Goal: Task Accomplishment & Management: Manage account settings

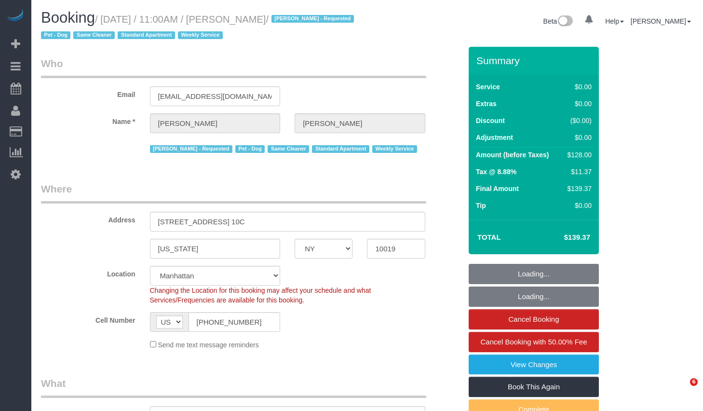
select select "NY"
select select "number:58"
select select "number:71"
select select "number:13"
select select "number:5"
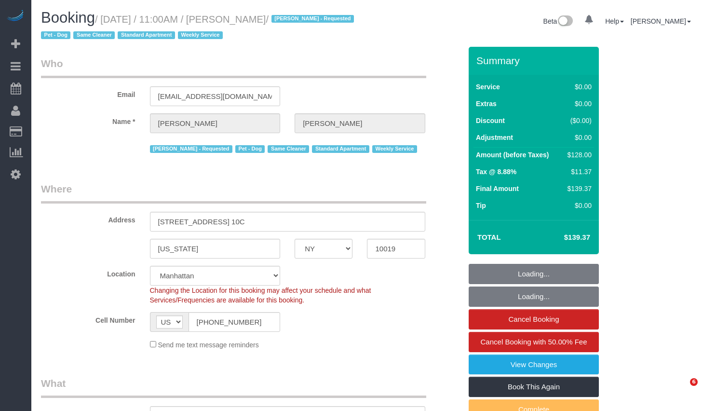
select select "object:1532"
select select "spot1"
select select "1"
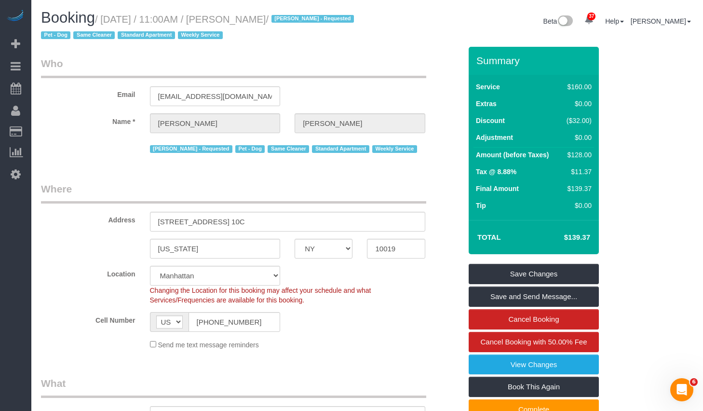
drag, startPoint x: 109, startPoint y: 18, endPoint x: 290, endPoint y: 16, distance: 180.9
click at [290, 16] on small "/ October 09, 2025 / 11:00AM / Alex Fluker / Ana Lopez - Requested Pet - Dog Sa…" at bounding box center [199, 27] width 316 height 27
copy small "October 09, 2025 / 11:00AM / Alex Fluker"
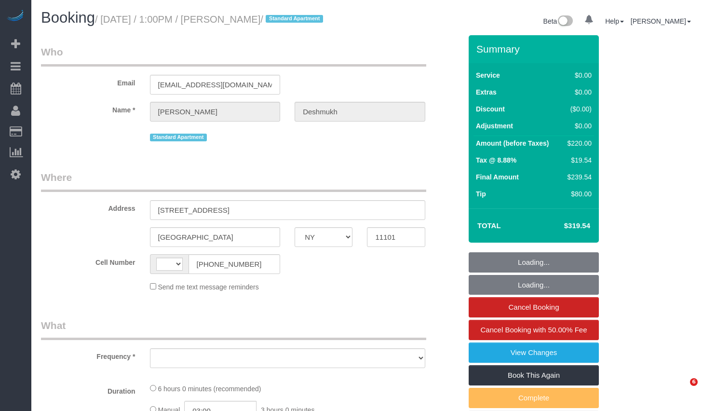
select select "NY"
select select "number:59"
select select "number:73"
select select "number:15"
select select "number:6"
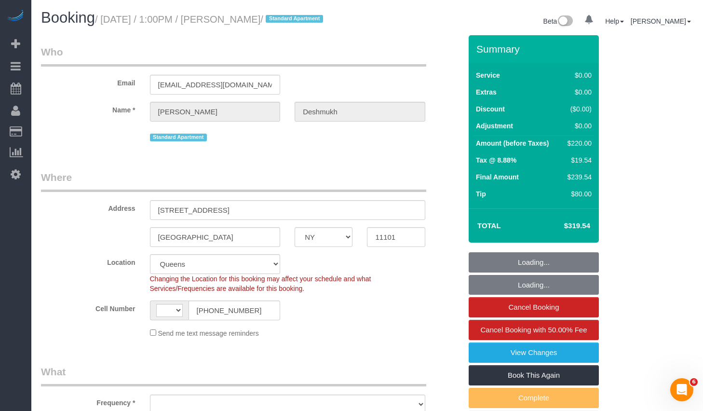
select select "string:[GEOGRAPHIC_DATA]"
select select "object:966"
select select "string:stripe-pm_1R1vrD4VGloSiKo7D9kUgxNx"
select select "spot1"
select select "object:1431"
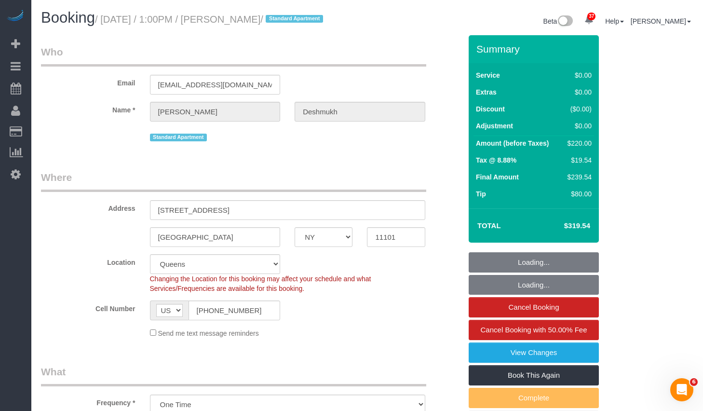
select select "2"
